Goal: Navigation & Orientation: Go to known website

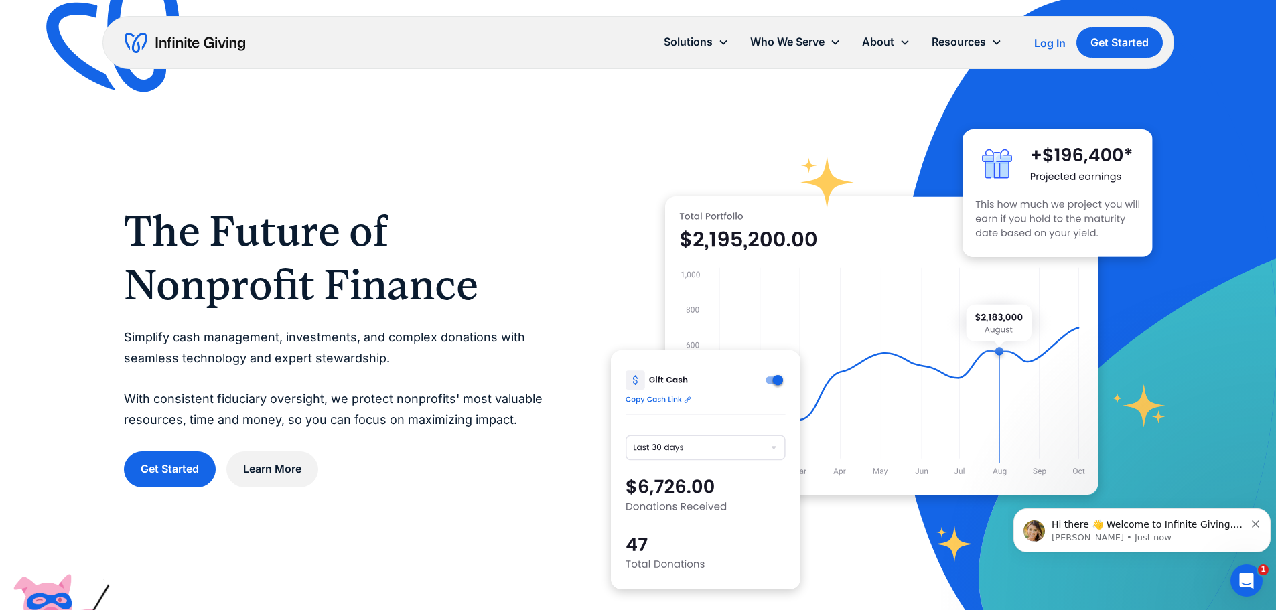
click at [1124, 46] on link "Get Started" at bounding box center [1119, 42] width 86 height 30
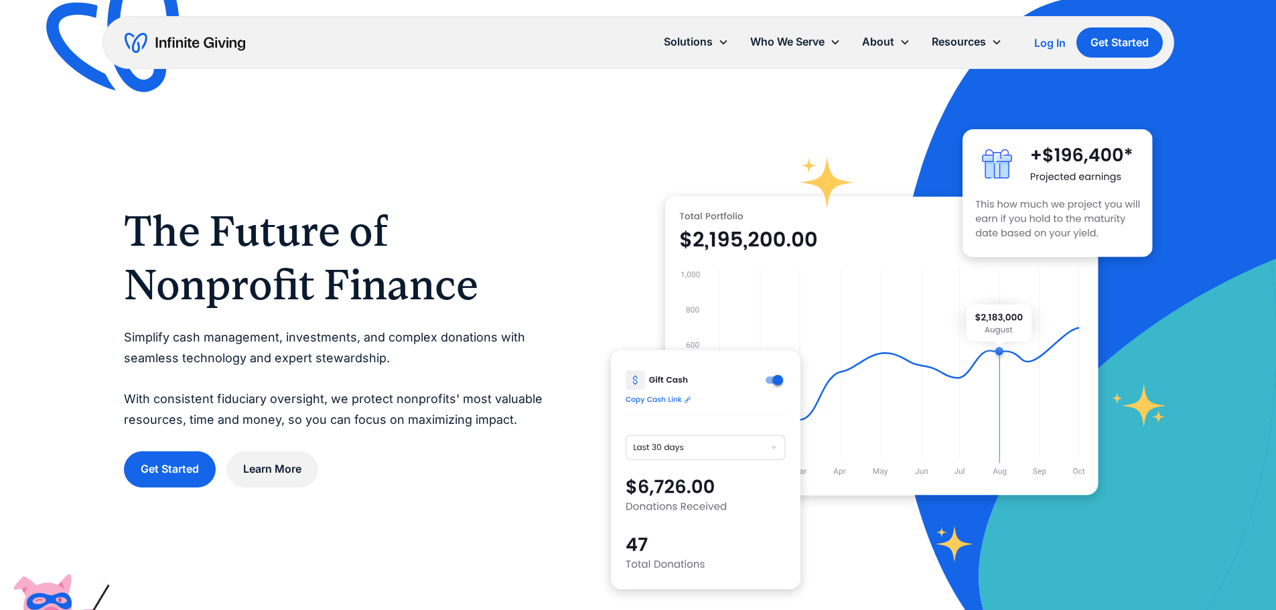
click at [1049, 48] on div "Log In" at bounding box center [1049, 42] width 31 height 11
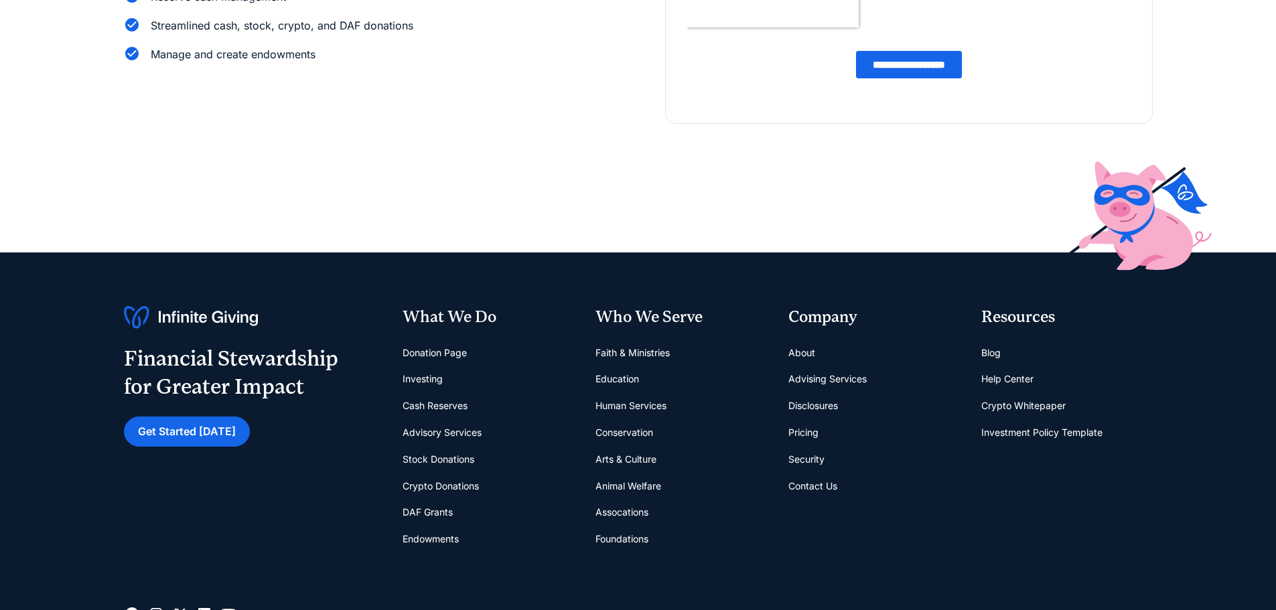
scroll to position [307, 0]
